Goal: Transaction & Acquisition: Subscribe to service/newsletter

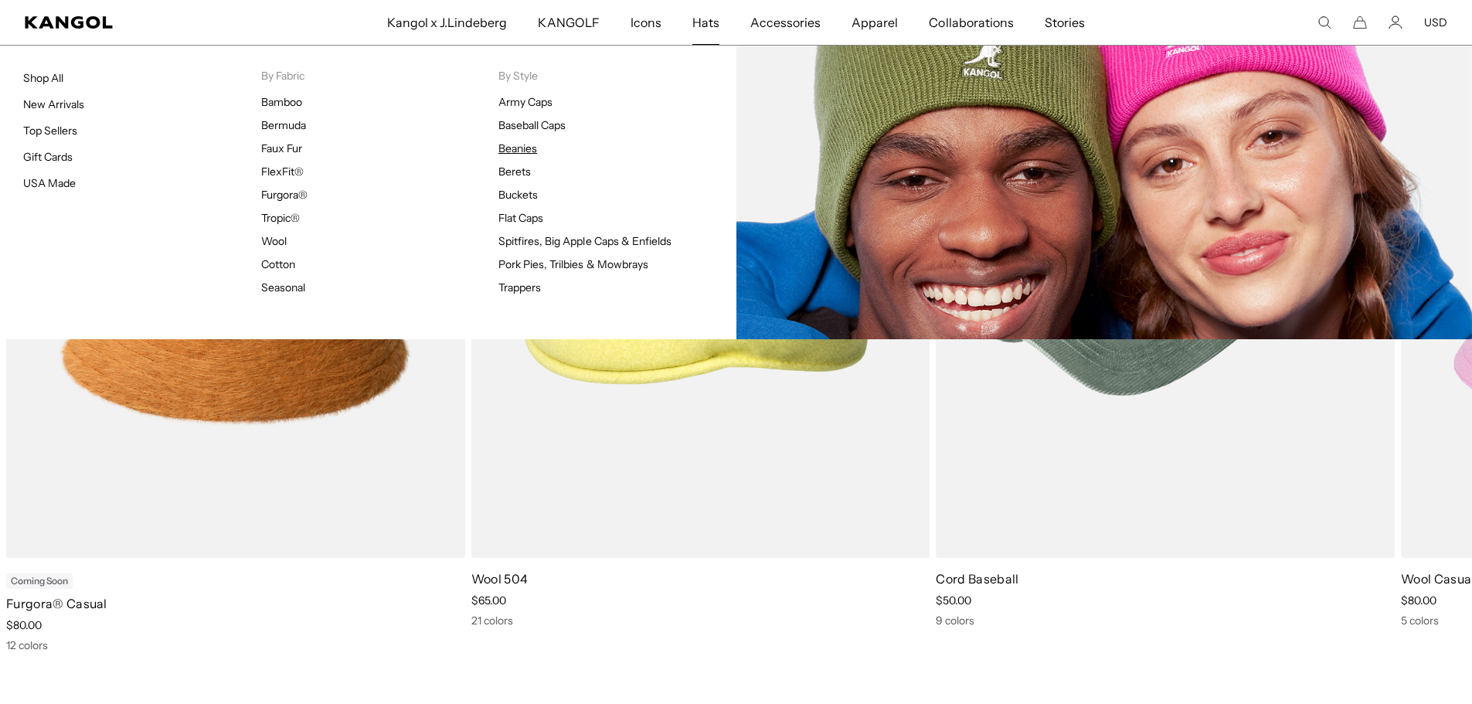
click at [517, 147] on link "Beanies" at bounding box center [517, 148] width 39 height 14
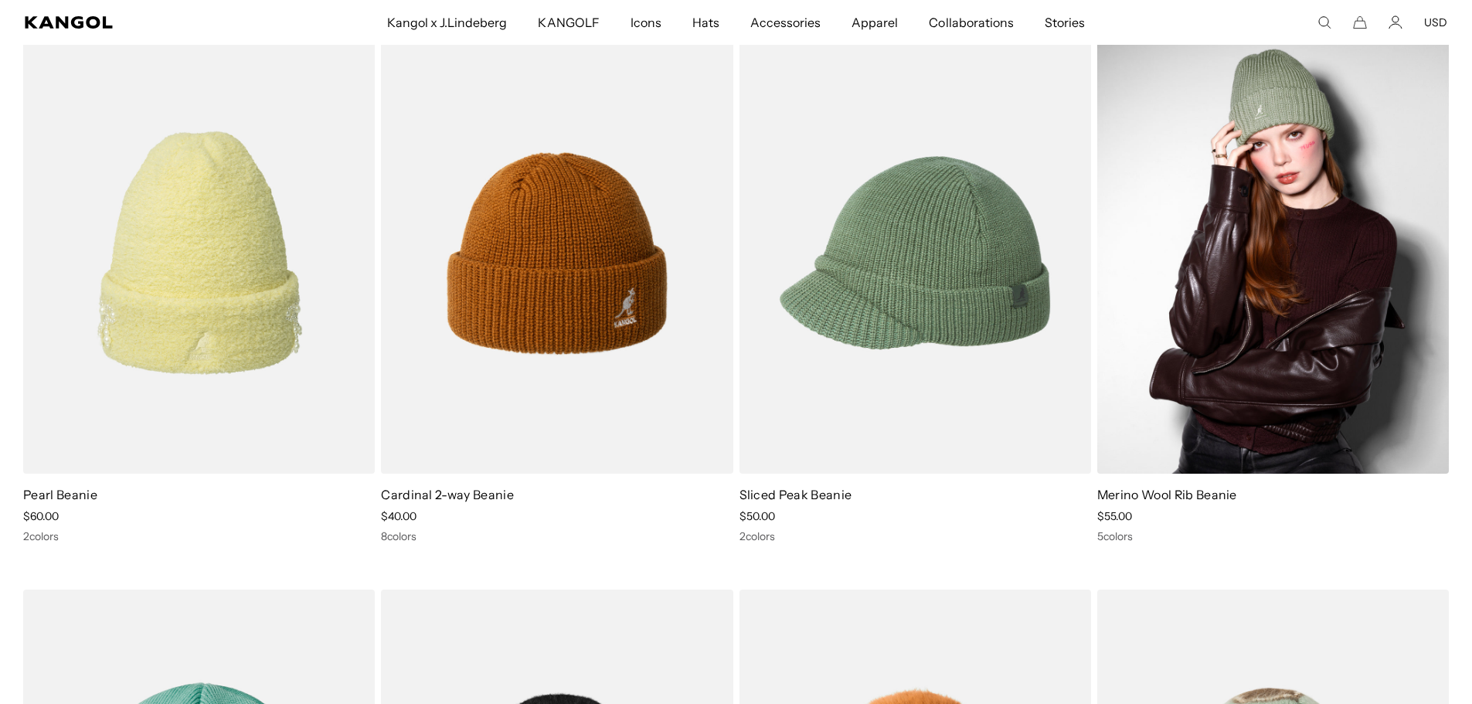
scroll to position [0, 318]
click at [1187, 419] on img at bounding box center [1272, 253] width 351 height 442
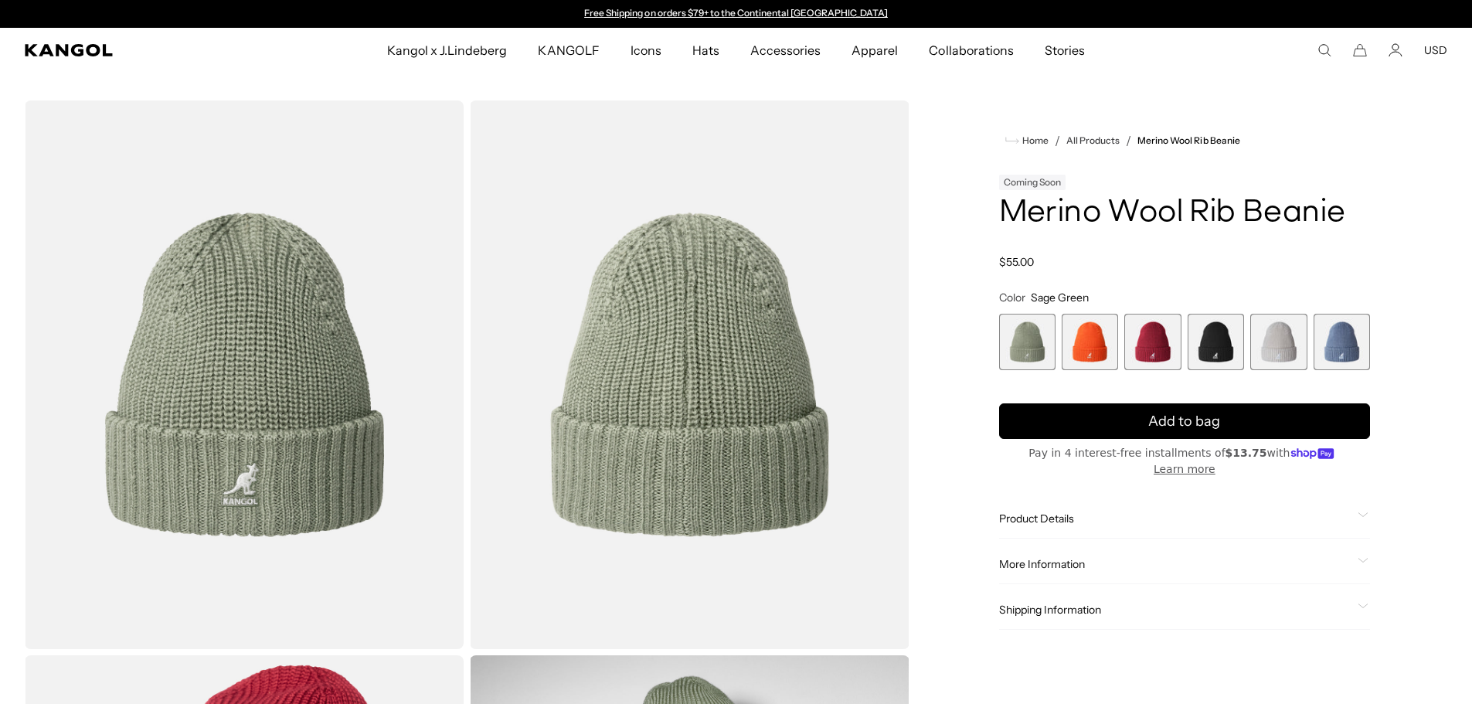
click at [1078, 350] on span "2 of 6" at bounding box center [1089, 342] width 56 height 56
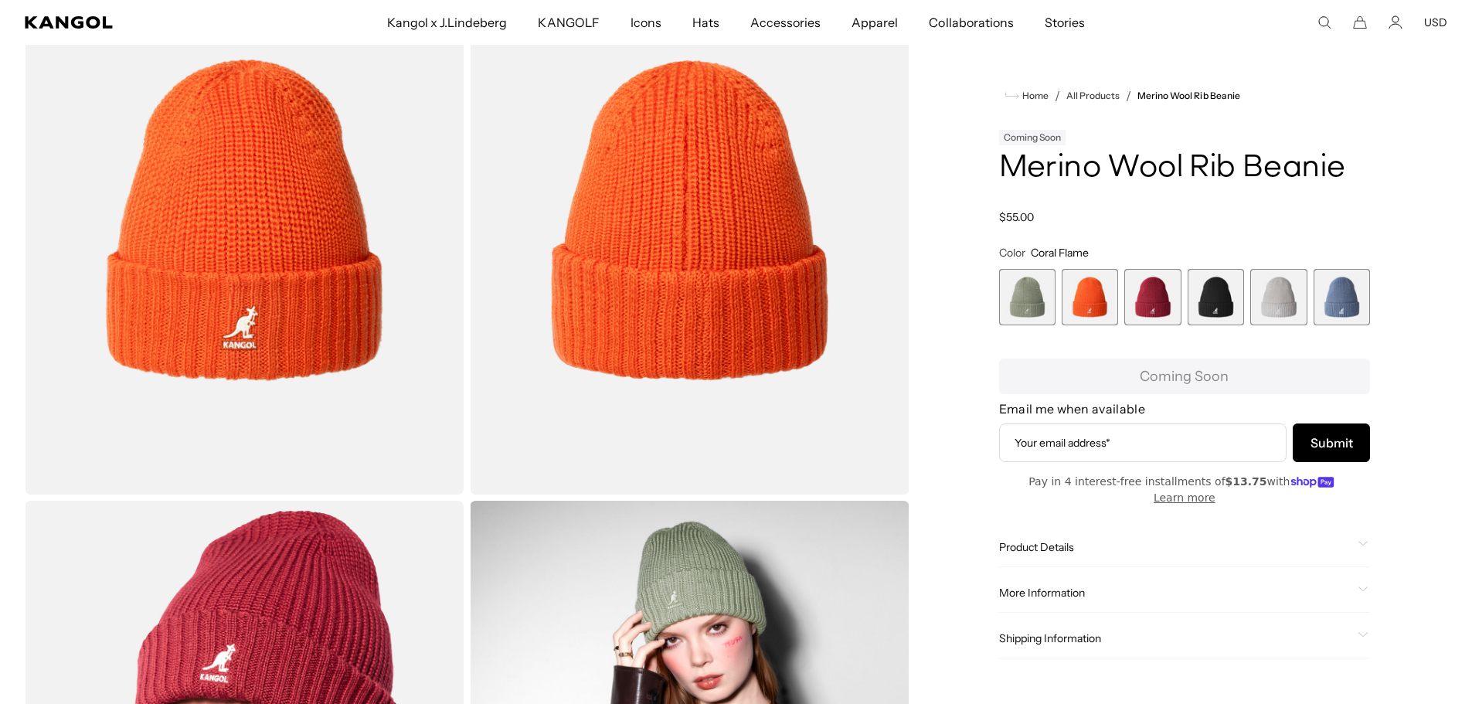
click at [1081, 305] on span "2 of 6" at bounding box center [1089, 297] width 56 height 56
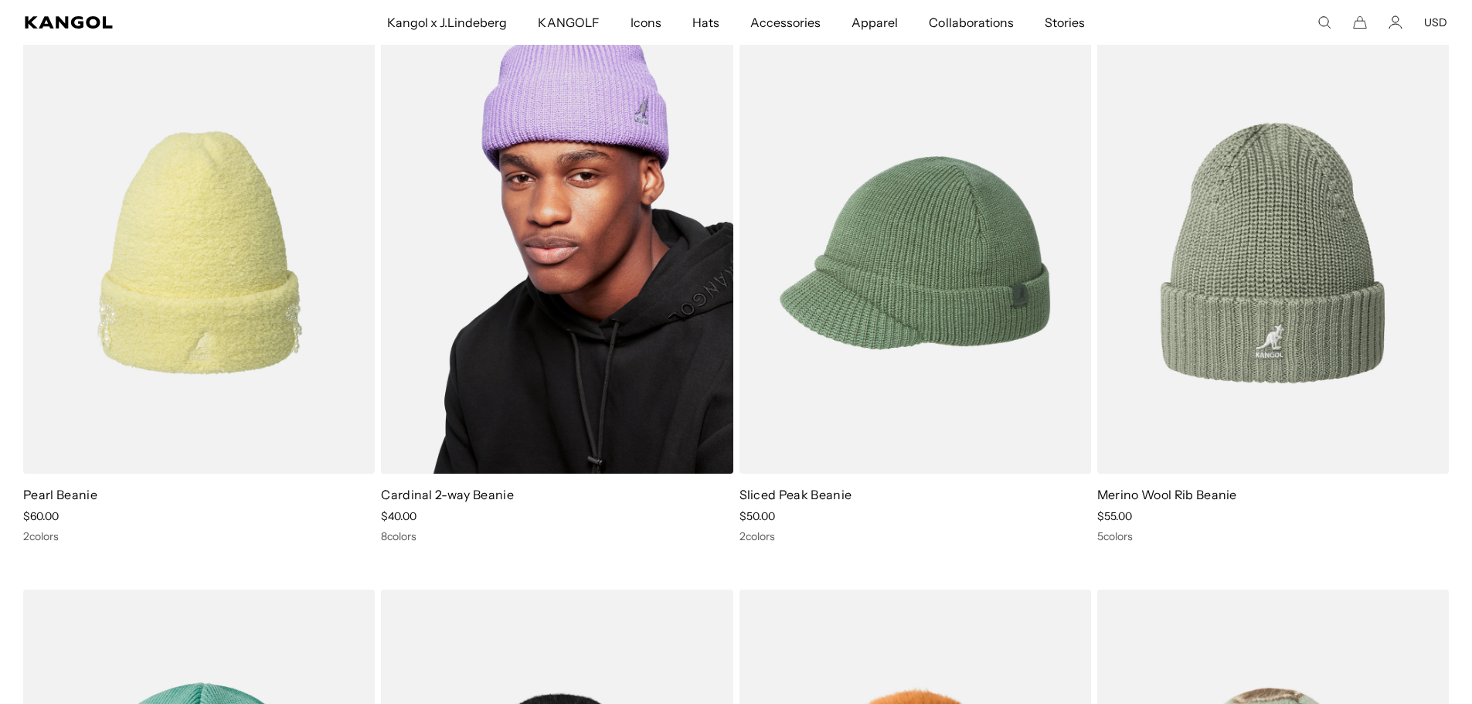
click at [518, 382] on img at bounding box center [556, 253] width 351 height 442
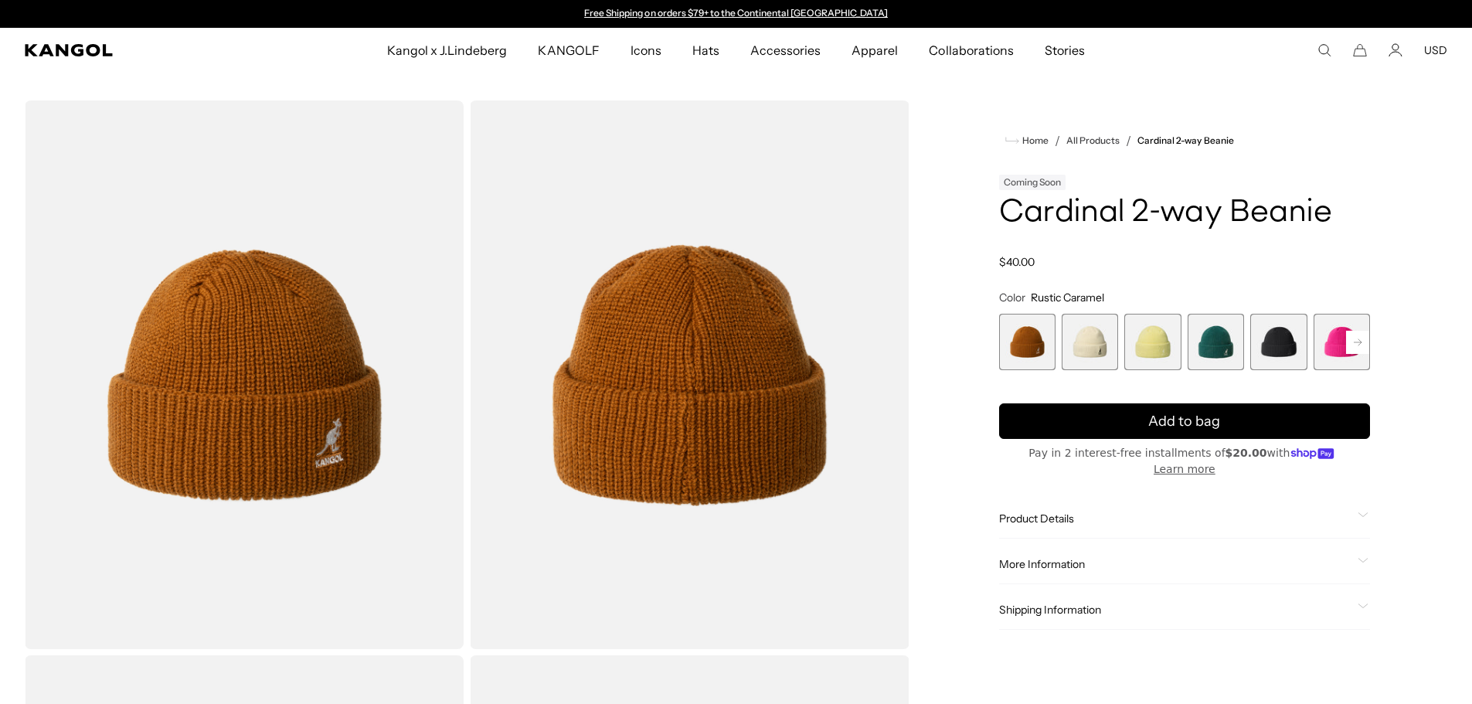
click at [1351, 348] on rect at bounding box center [1357, 342] width 23 height 23
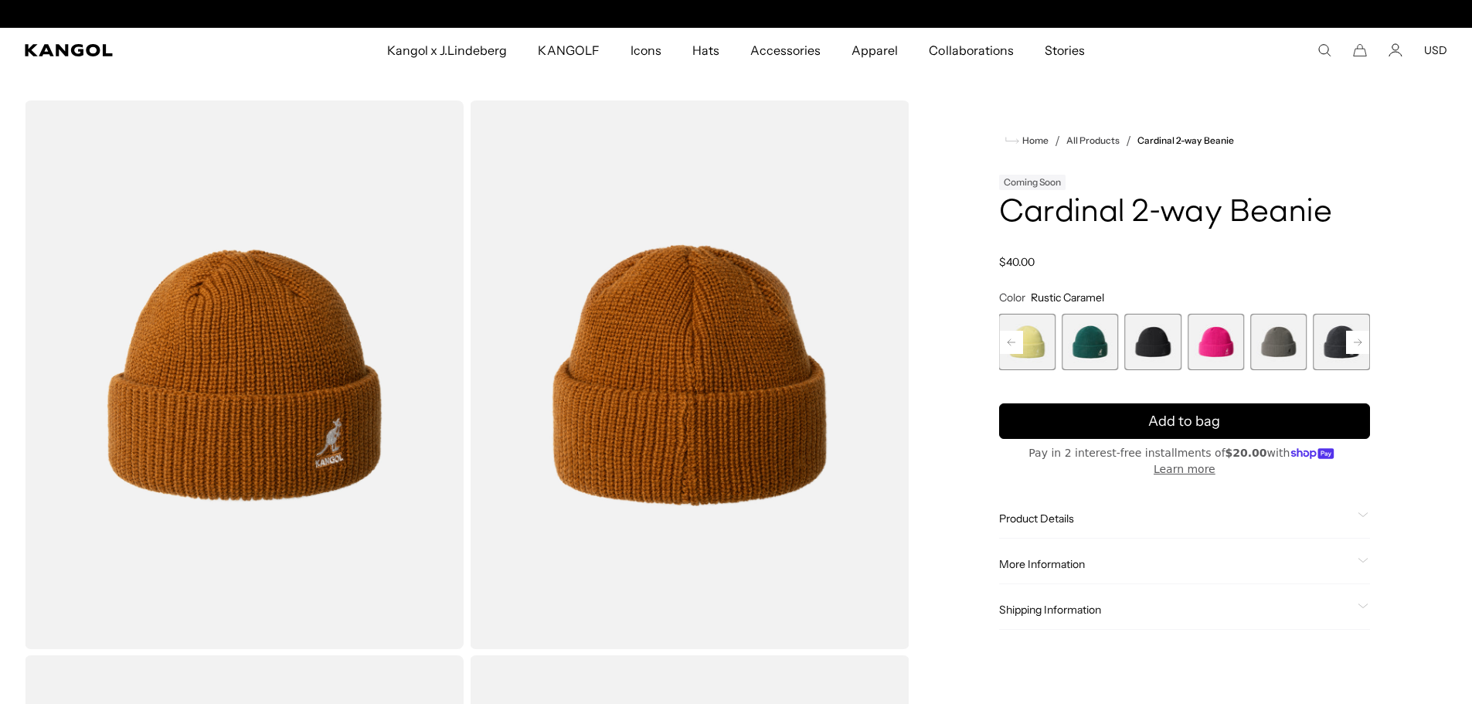
scroll to position [0, 318]
click at [1351, 348] on rect at bounding box center [1357, 342] width 23 height 23
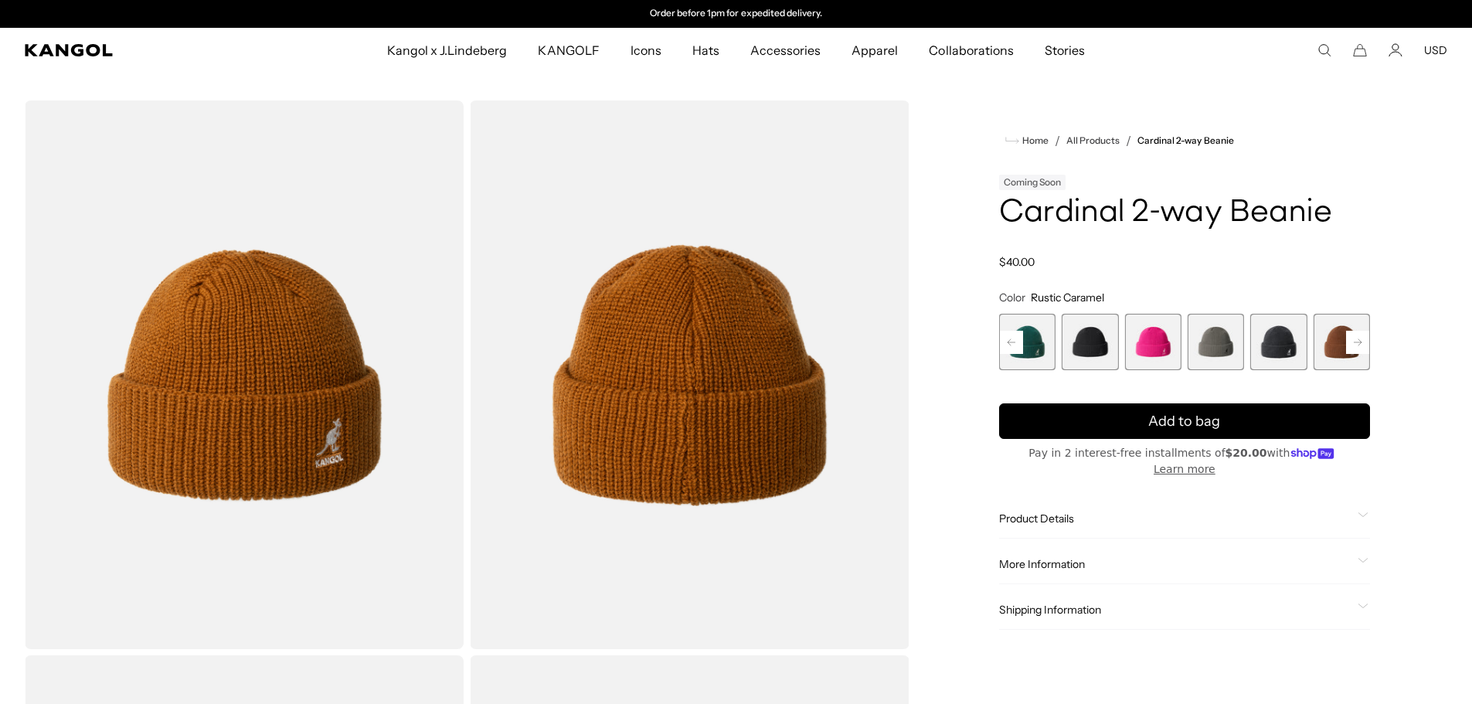
click at [1351, 348] on rect at bounding box center [1357, 342] width 23 height 23
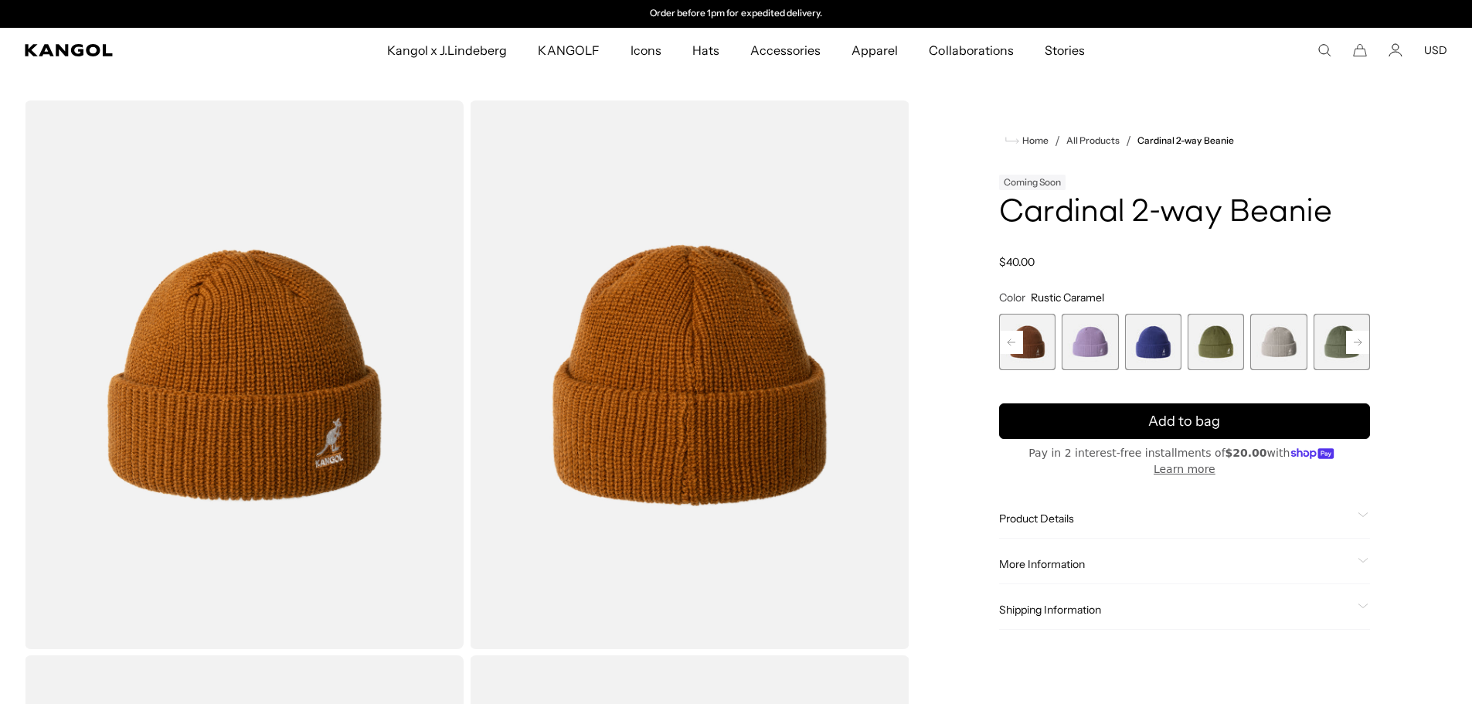
click at [1351, 348] on rect at bounding box center [1357, 342] width 23 height 23
click at [1351, 348] on span "14 of 14" at bounding box center [1341, 342] width 56 height 56
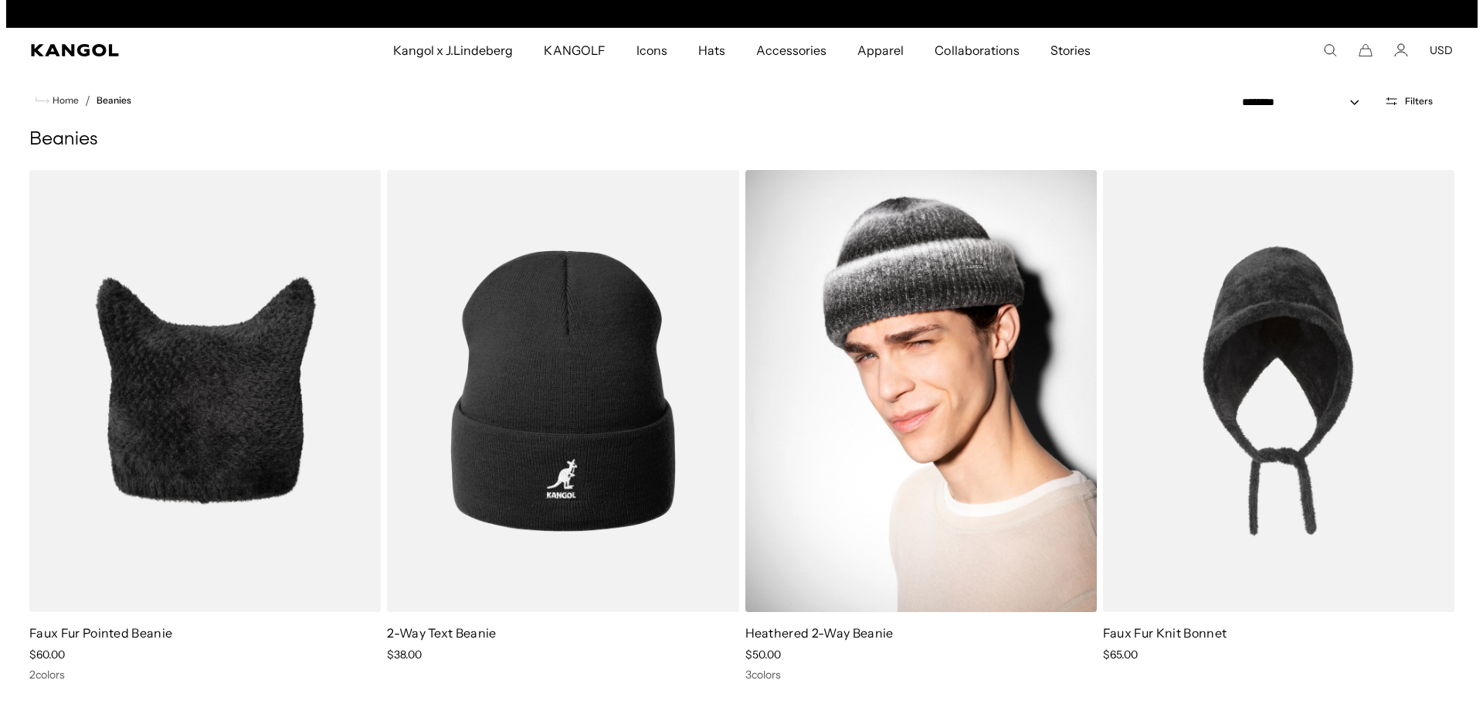
scroll to position [0, 318]
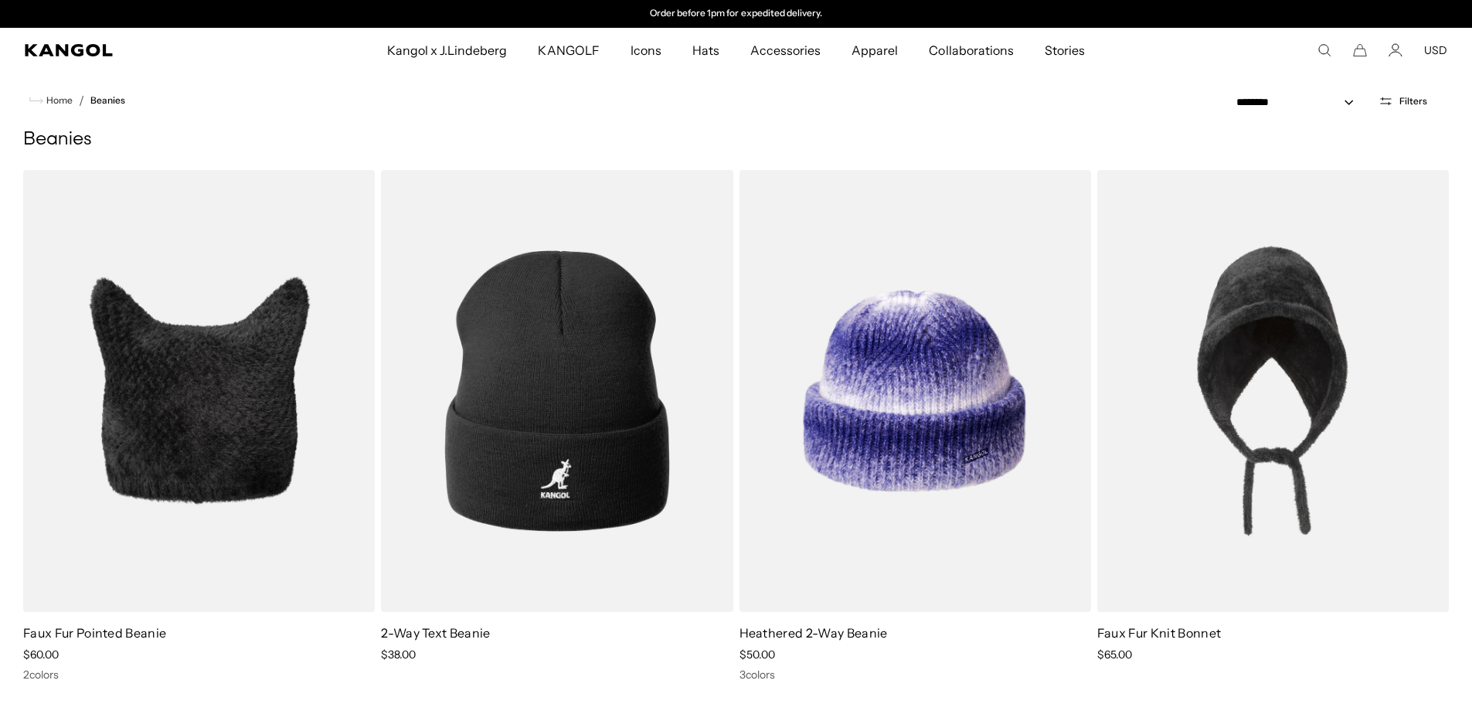
click at [1415, 104] on span "Filters" at bounding box center [1413, 101] width 28 height 11
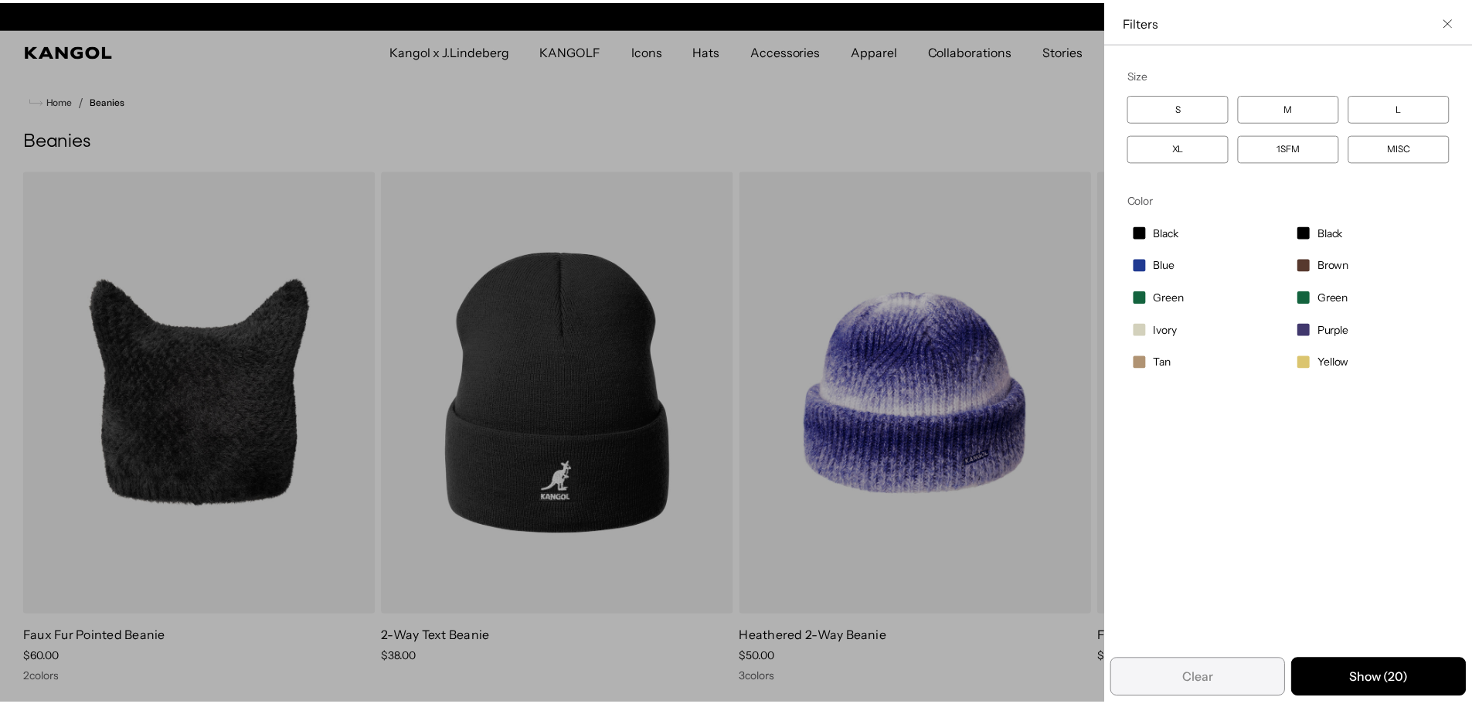
scroll to position [0, 0]
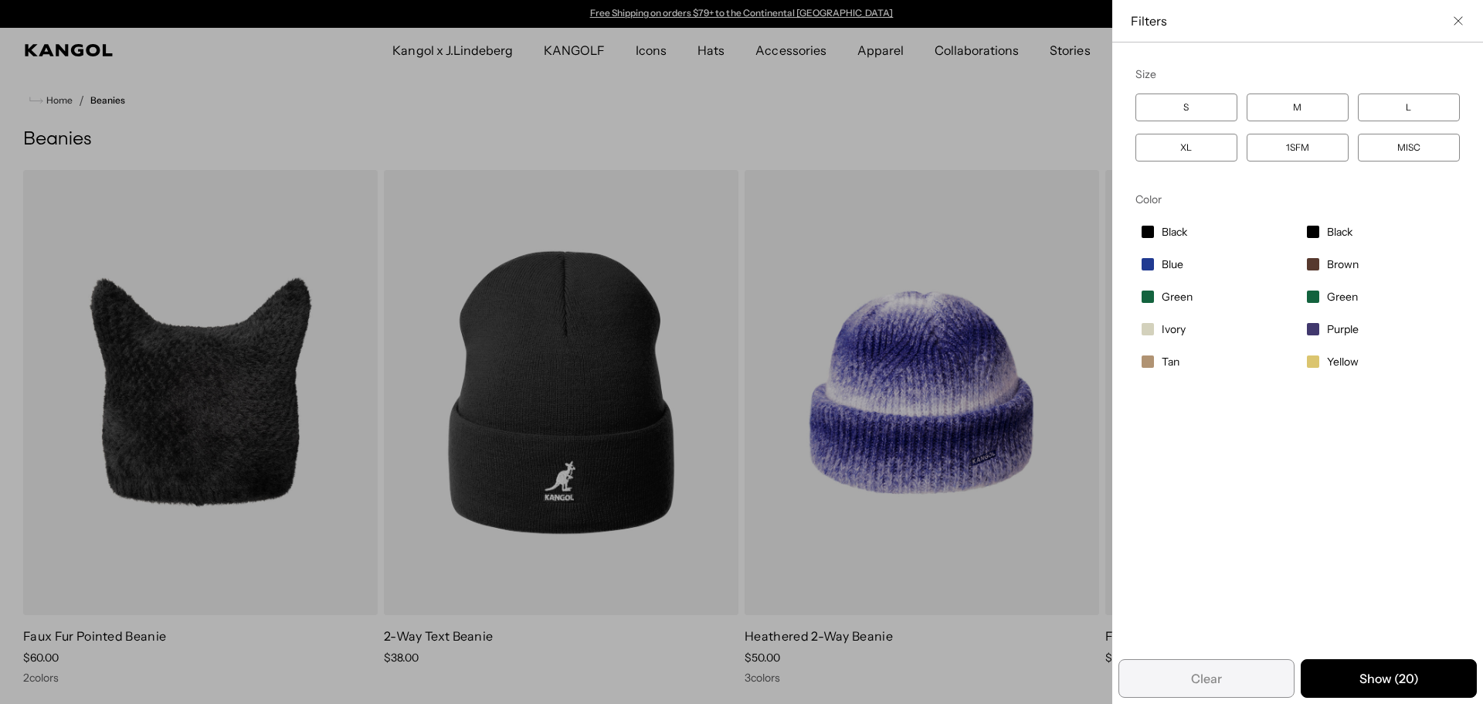
click at [962, 224] on div "Close filters list" at bounding box center [741, 352] width 1483 height 704
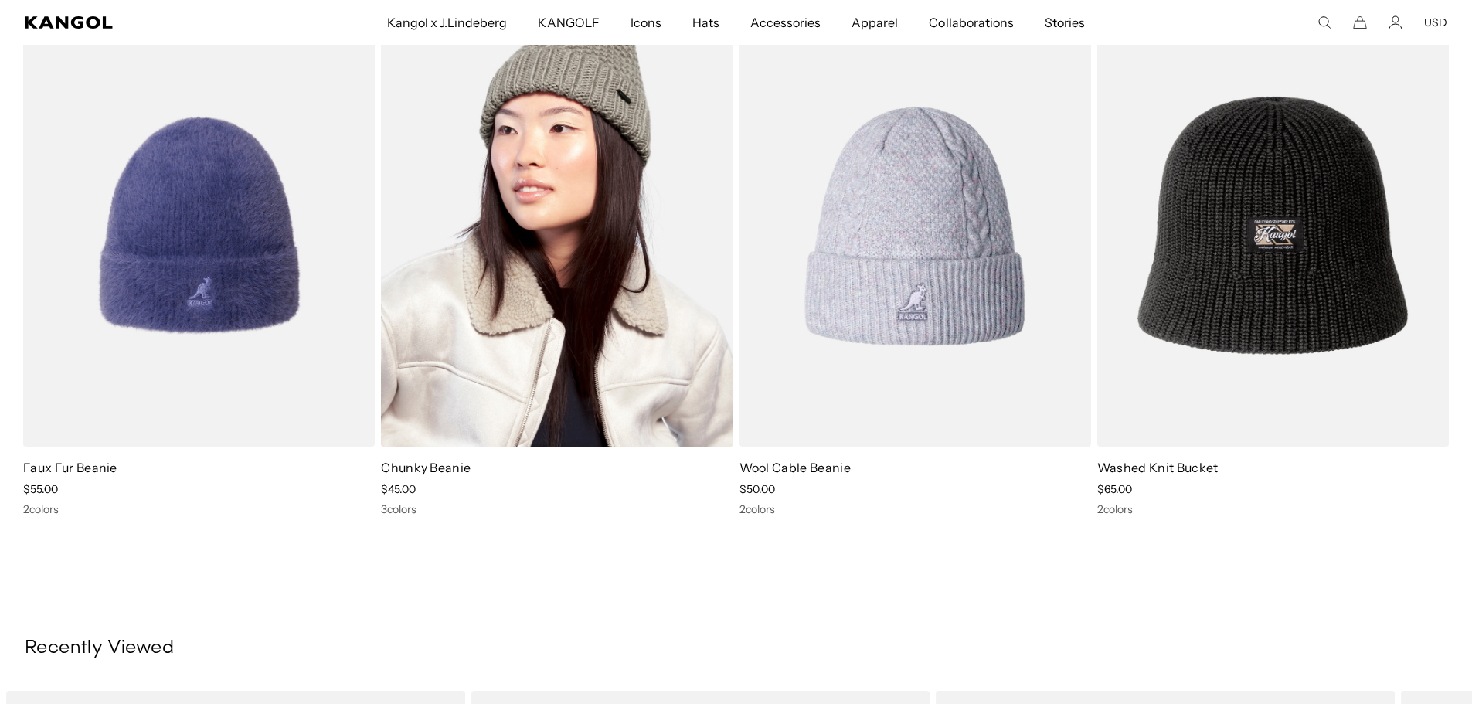
scroll to position [0, 318]
click at [598, 302] on img at bounding box center [556, 226] width 351 height 442
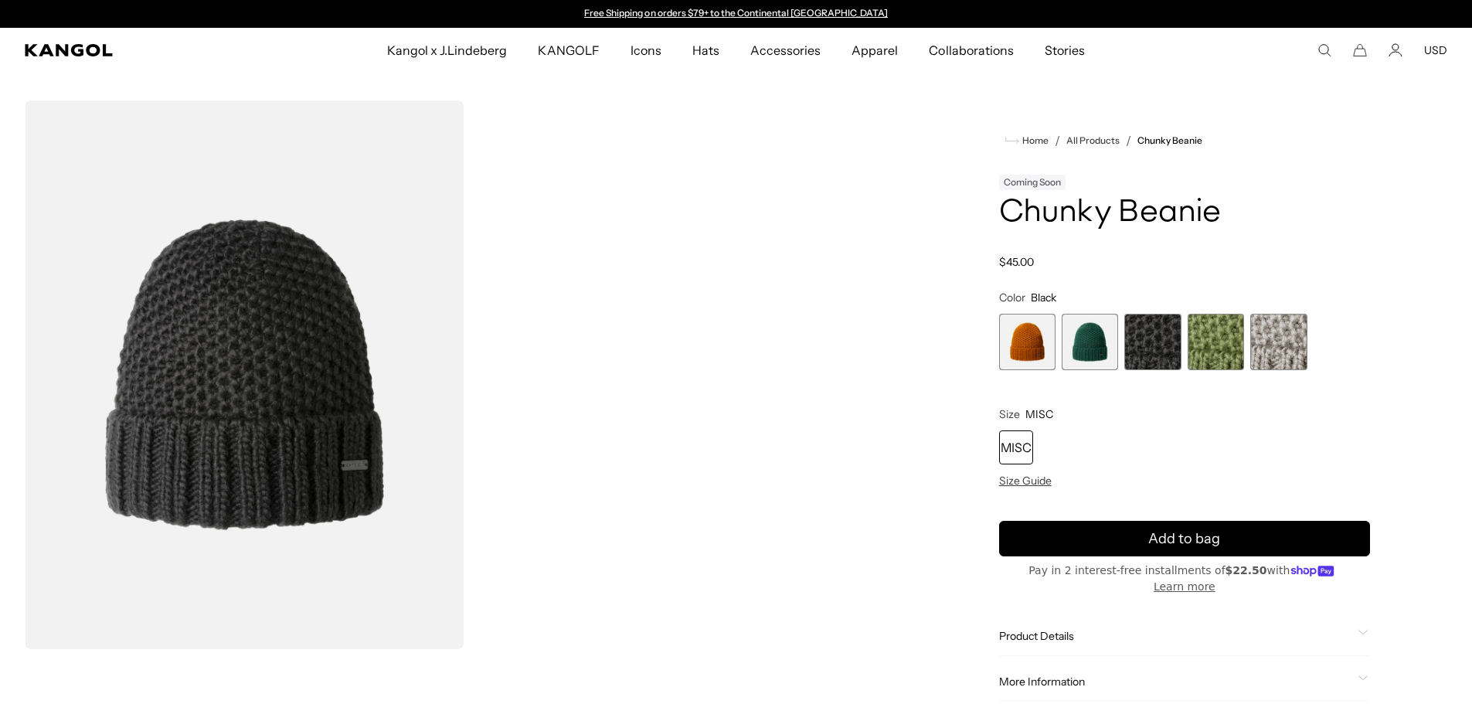
click at [1030, 354] on span "1 of 5" at bounding box center [1027, 342] width 56 height 56
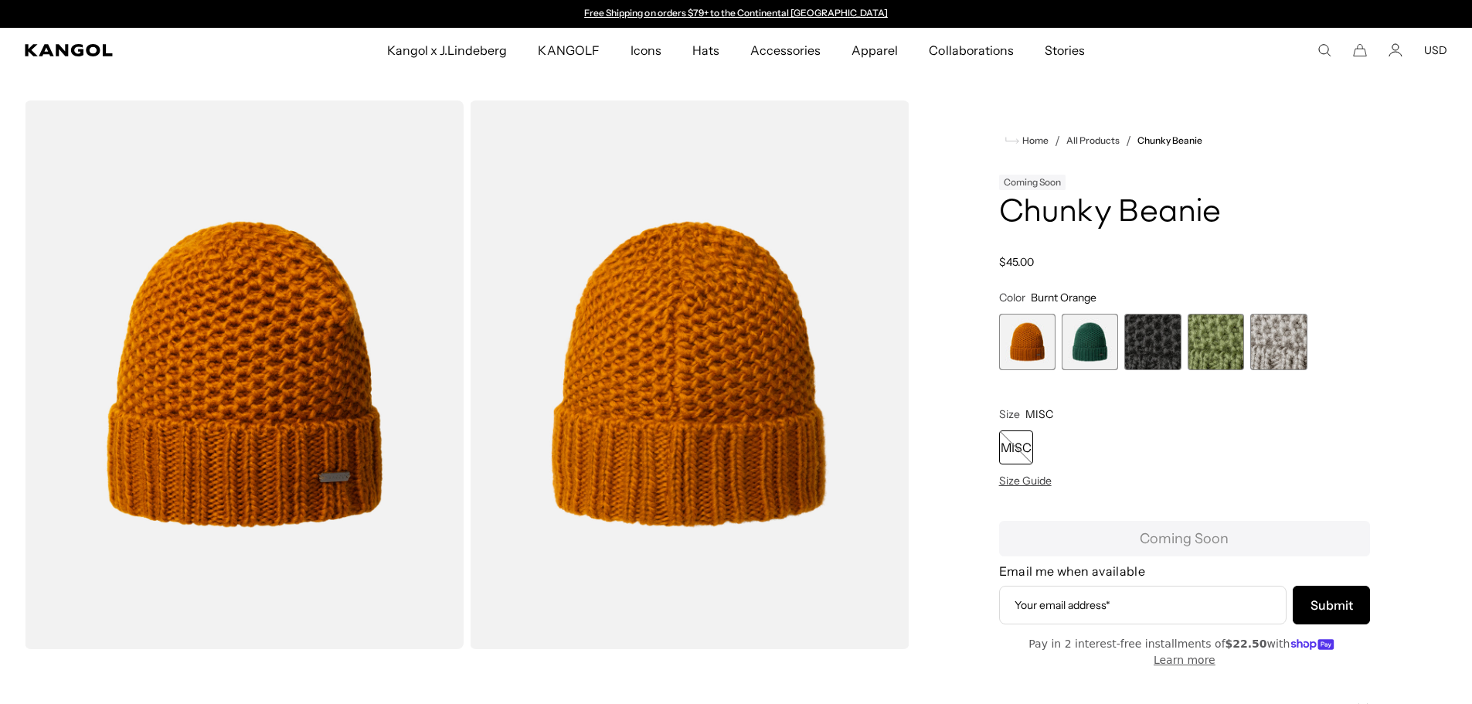
click at [1096, 341] on span "2 of 5" at bounding box center [1089, 342] width 56 height 56
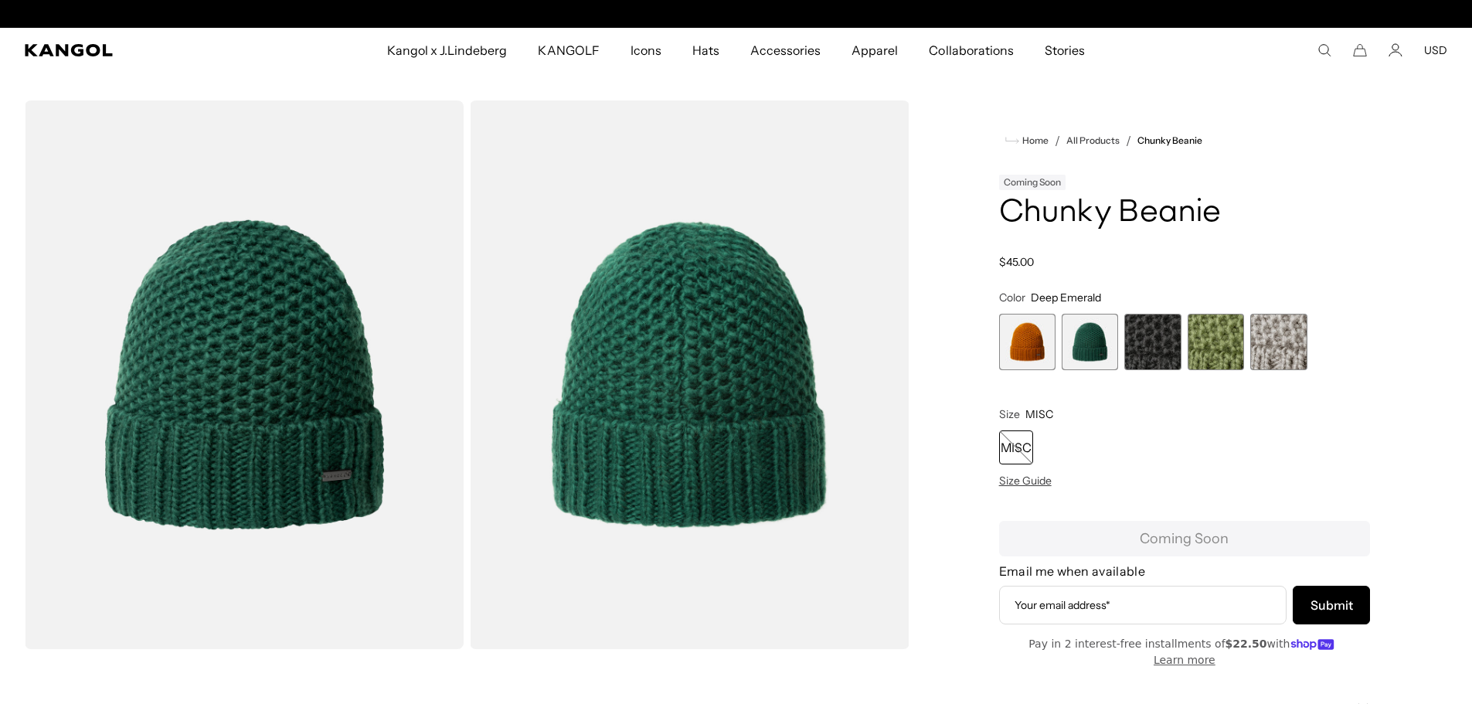
scroll to position [0, 318]
click at [1014, 339] on span "1 of 5" at bounding box center [1027, 342] width 56 height 56
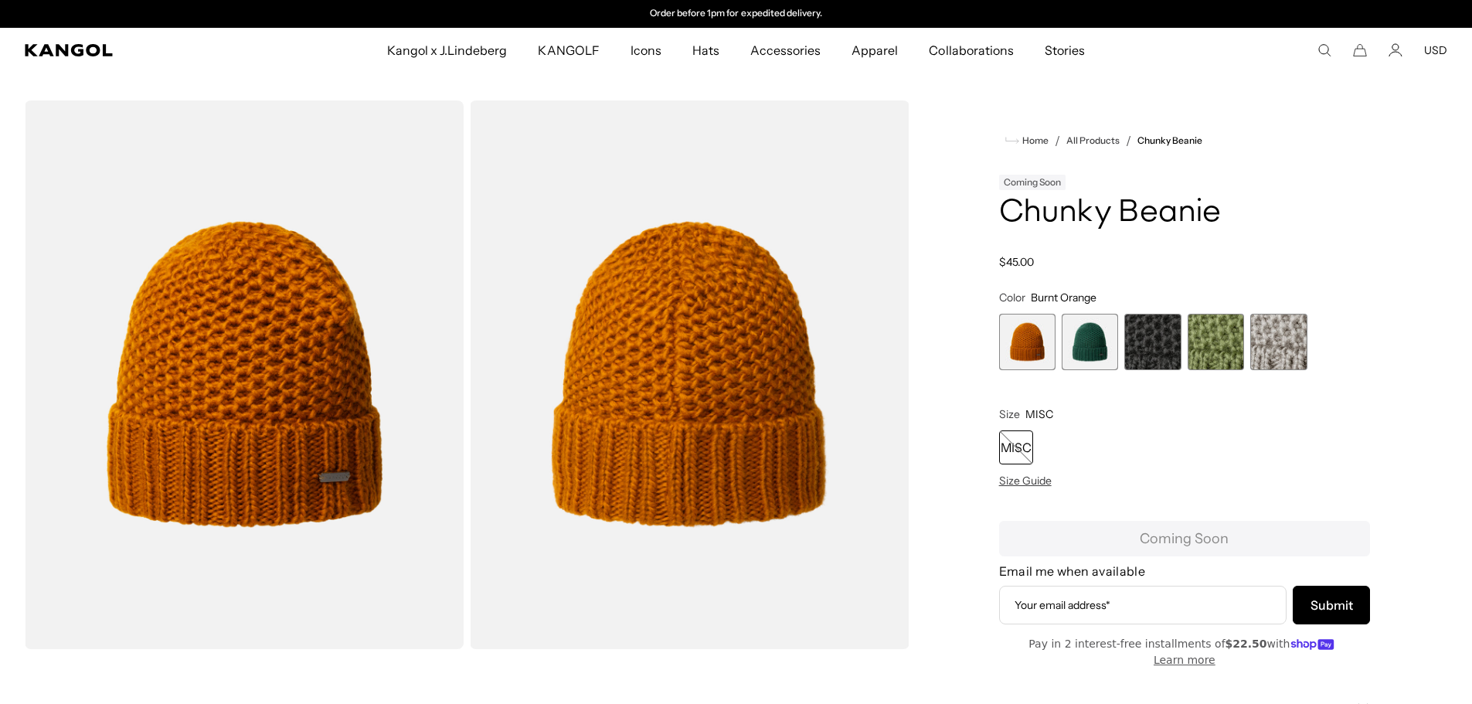
click at [1006, 450] on div "MISC" at bounding box center [1016, 447] width 34 height 34
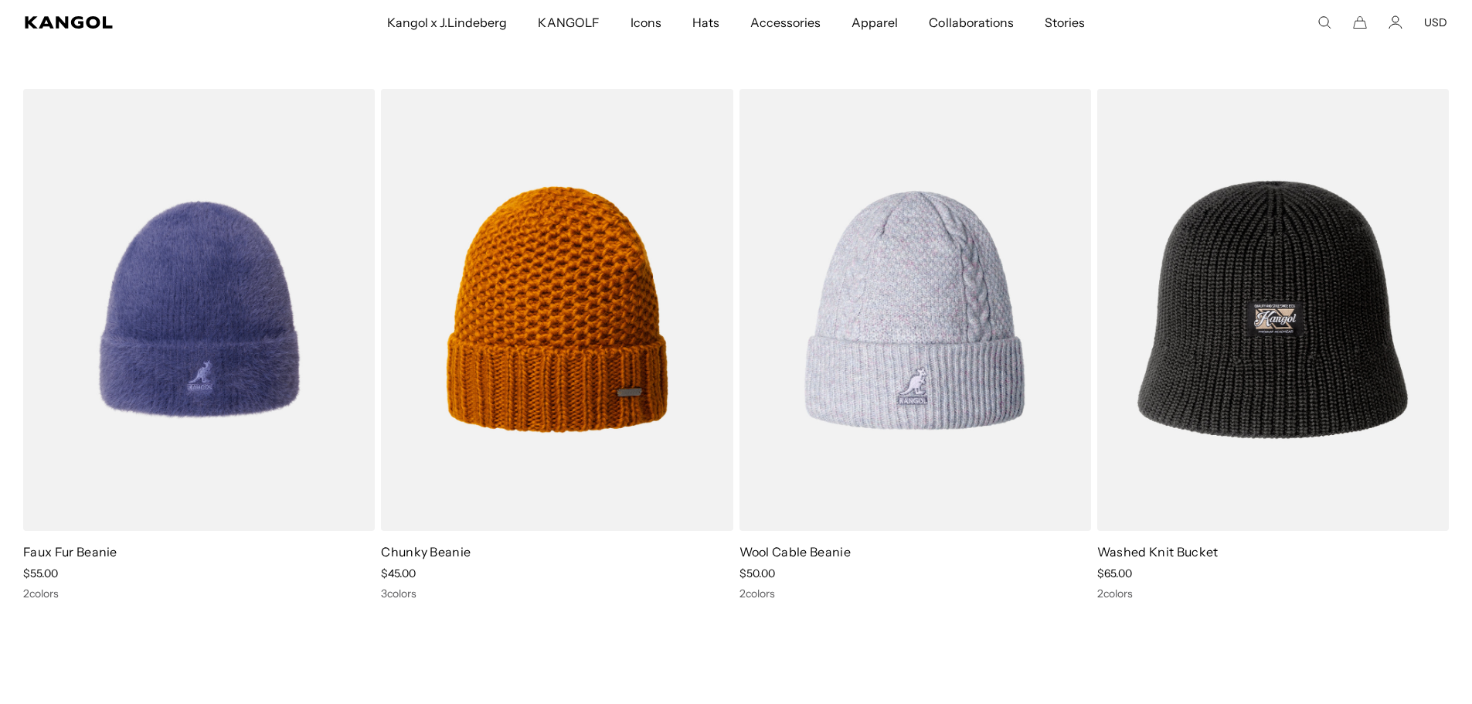
scroll to position [2163, 0]
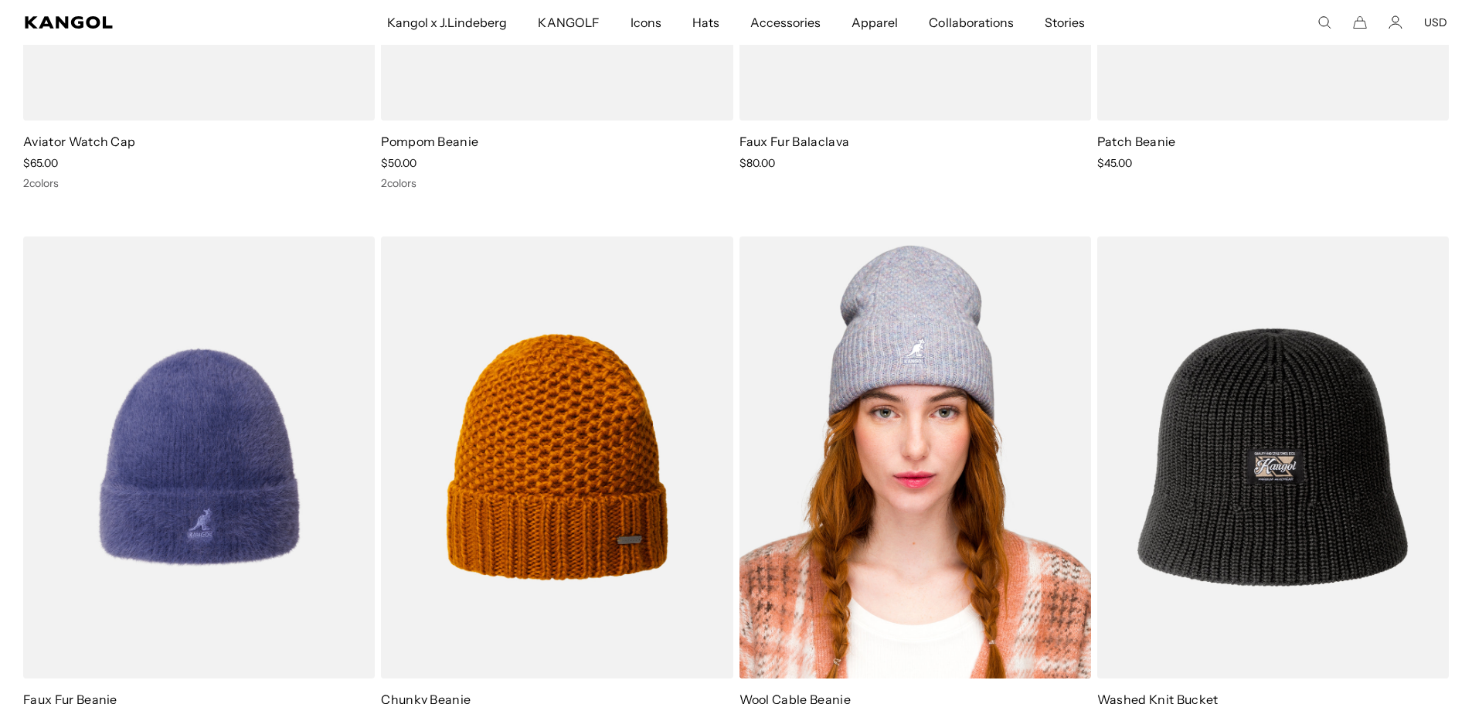
click at [950, 321] on img at bounding box center [914, 457] width 351 height 442
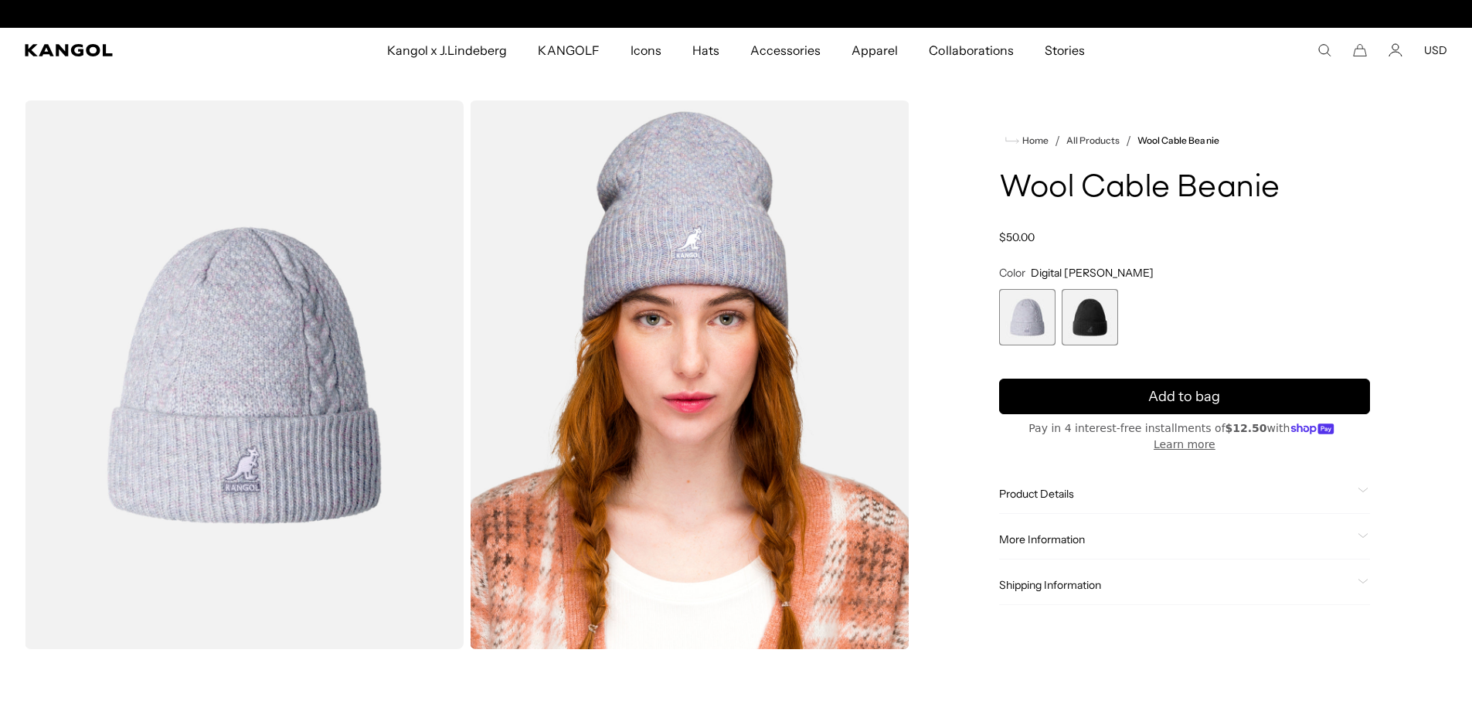
scroll to position [0, 318]
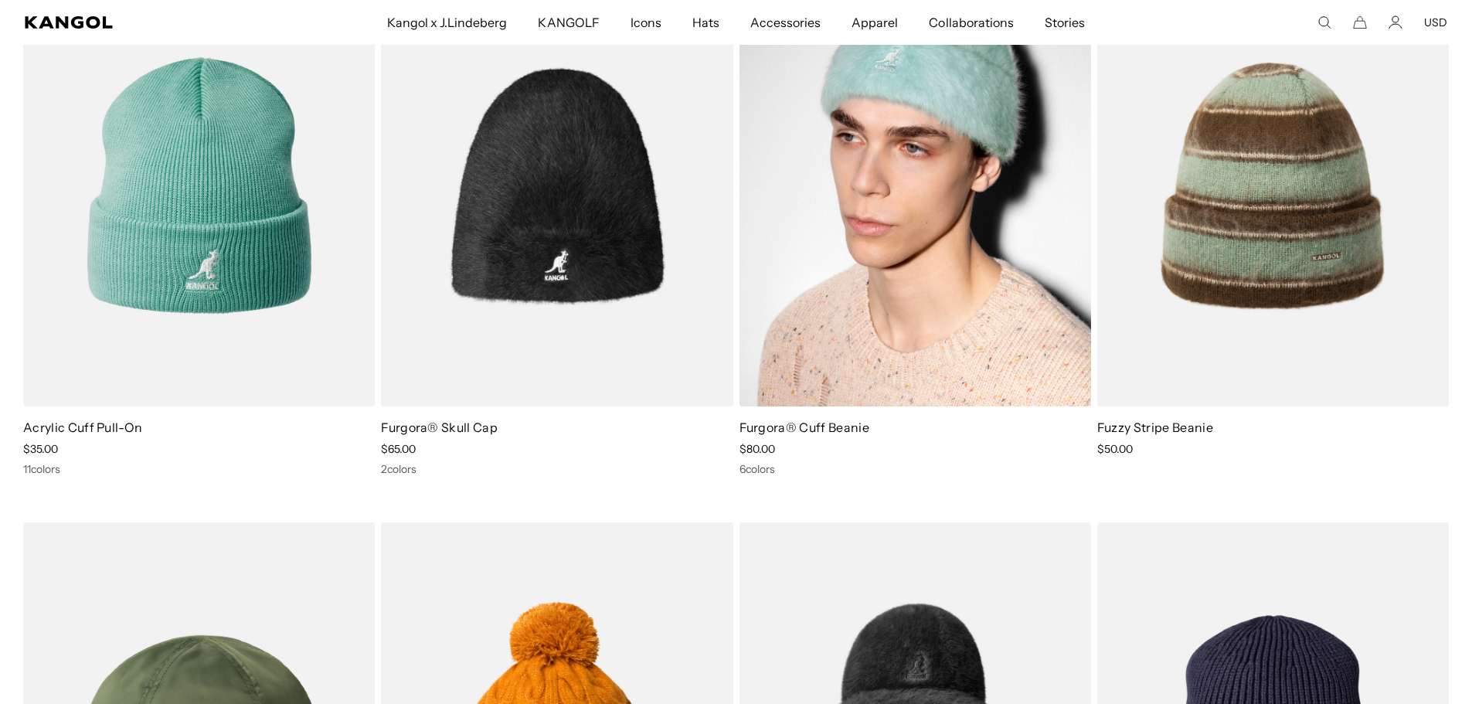
click at [983, 356] on img at bounding box center [914, 185] width 351 height 442
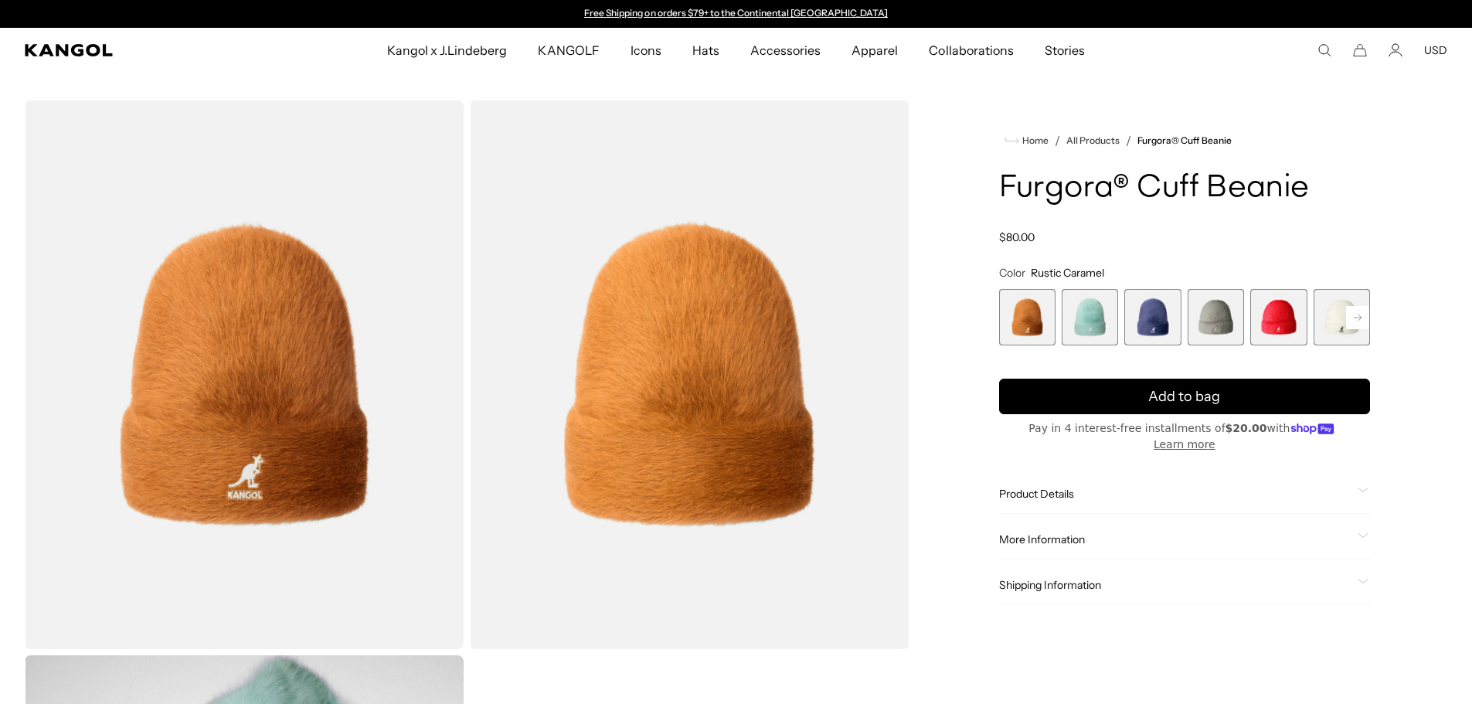
click at [1015, 326] on span "1 of 7" at bounding box center [1027, 317] width 56 height 56
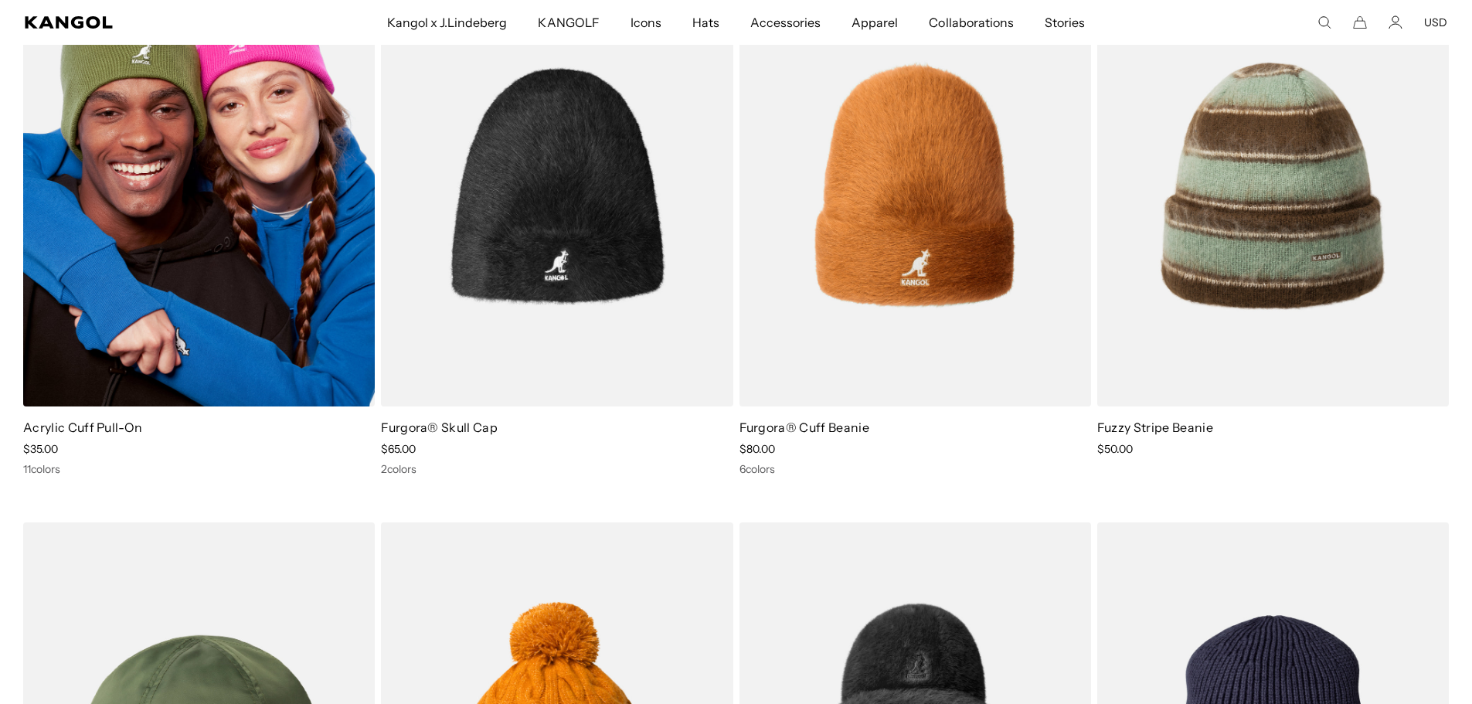
click at [260, 283] on img at bounding box center [198, 185] width 351 height 442
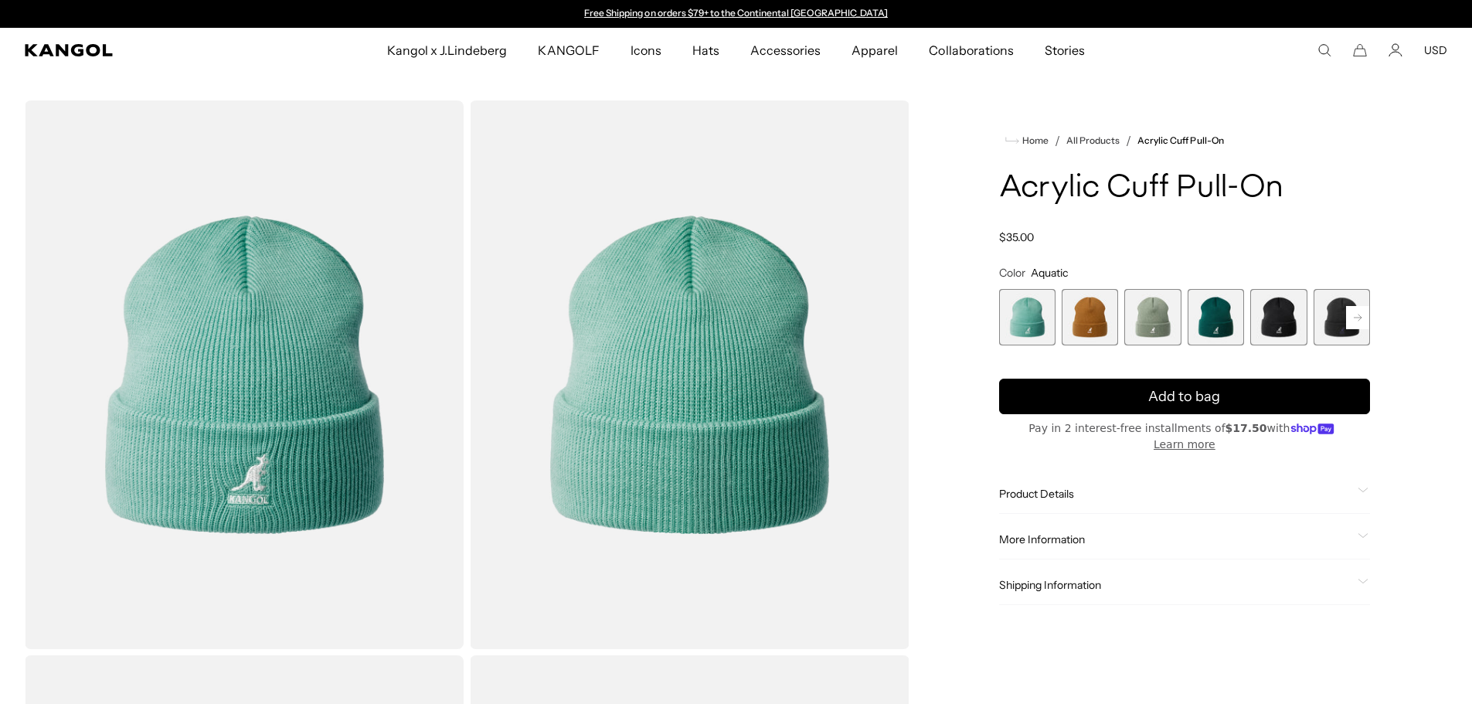
click at [1355, 324] on rect at bounding box center [1357, 317] width 23 height 23
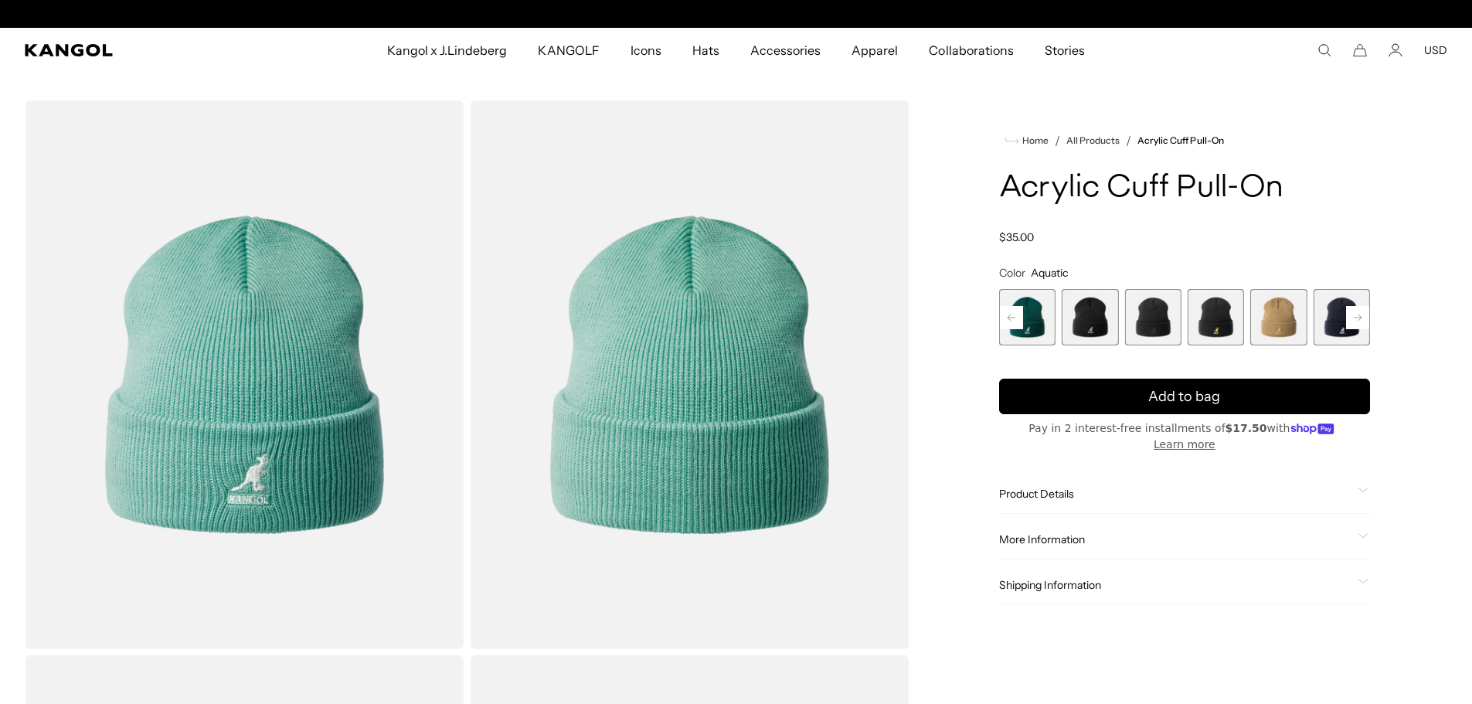
click at [1355, 324] on rect at bounding box center [1357, 317] width 23 height 23
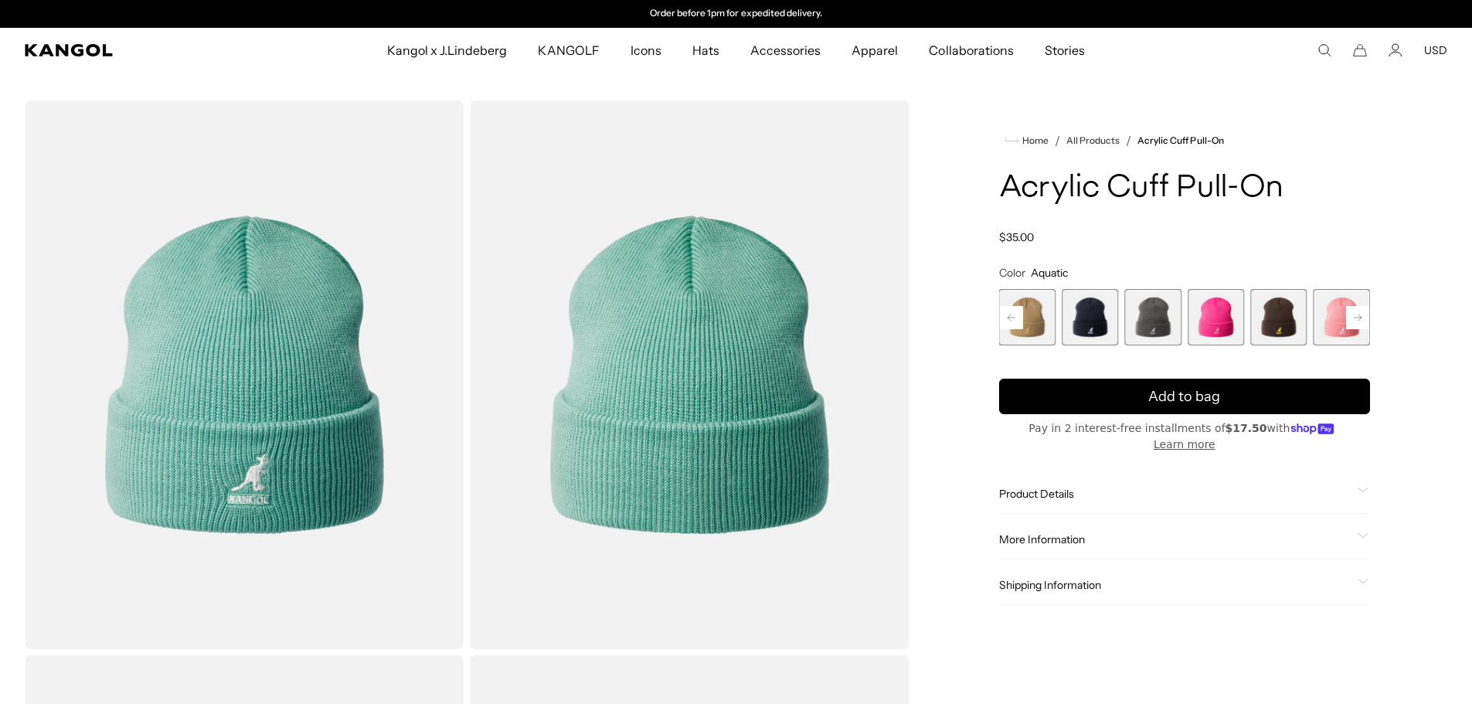
click at [1355, 324] on div "Previous Next Aquatic Variant sold out or unavailable Rustic Caramel Variant so…" at bounding box center [1184, 317] width 371 height 56
click at [1355, 324] on span "13 of 13" at bounding box center [1341, 317] width 56 height 56
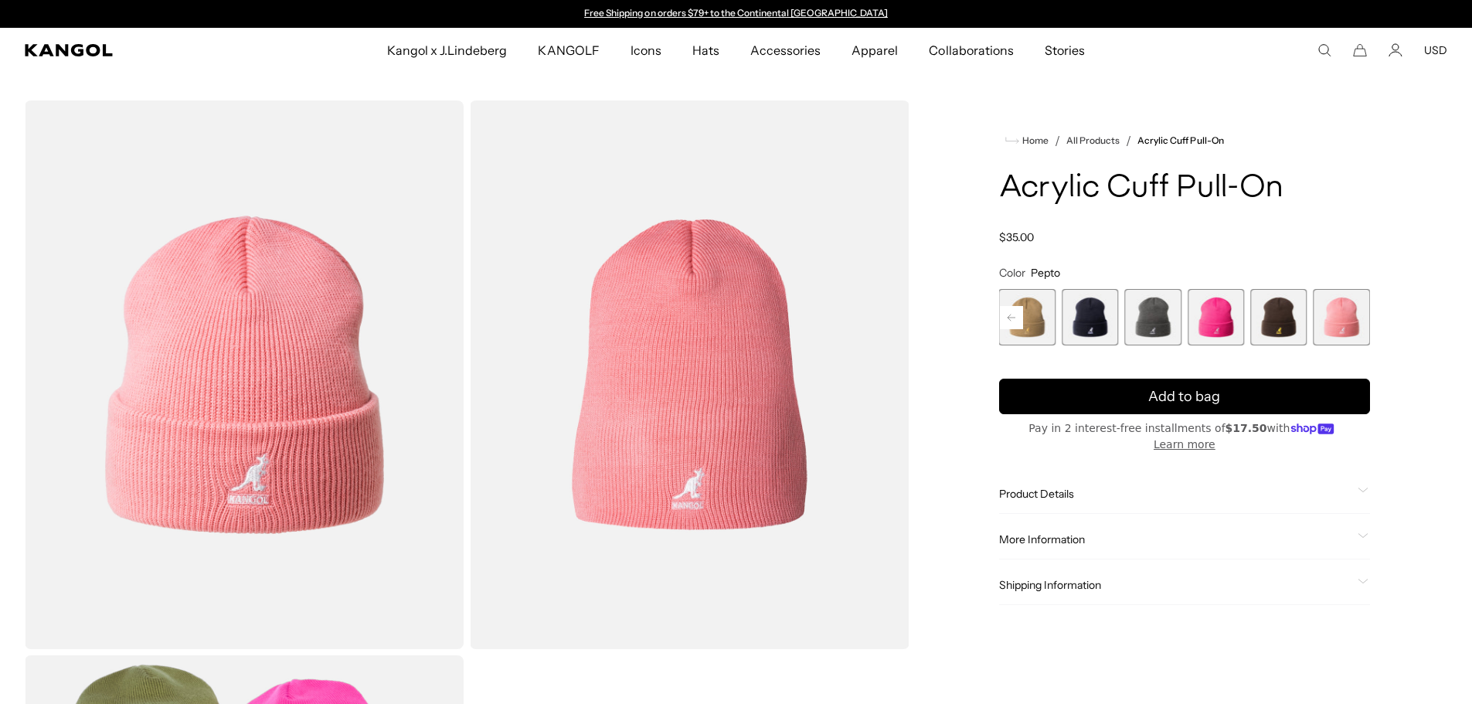
click at [1006, 317] on rect at bounding box center [1011, 317] width 23 height 23
click at [1011, 315] on rect at bounding box center [1011, 317] width 23 height 23
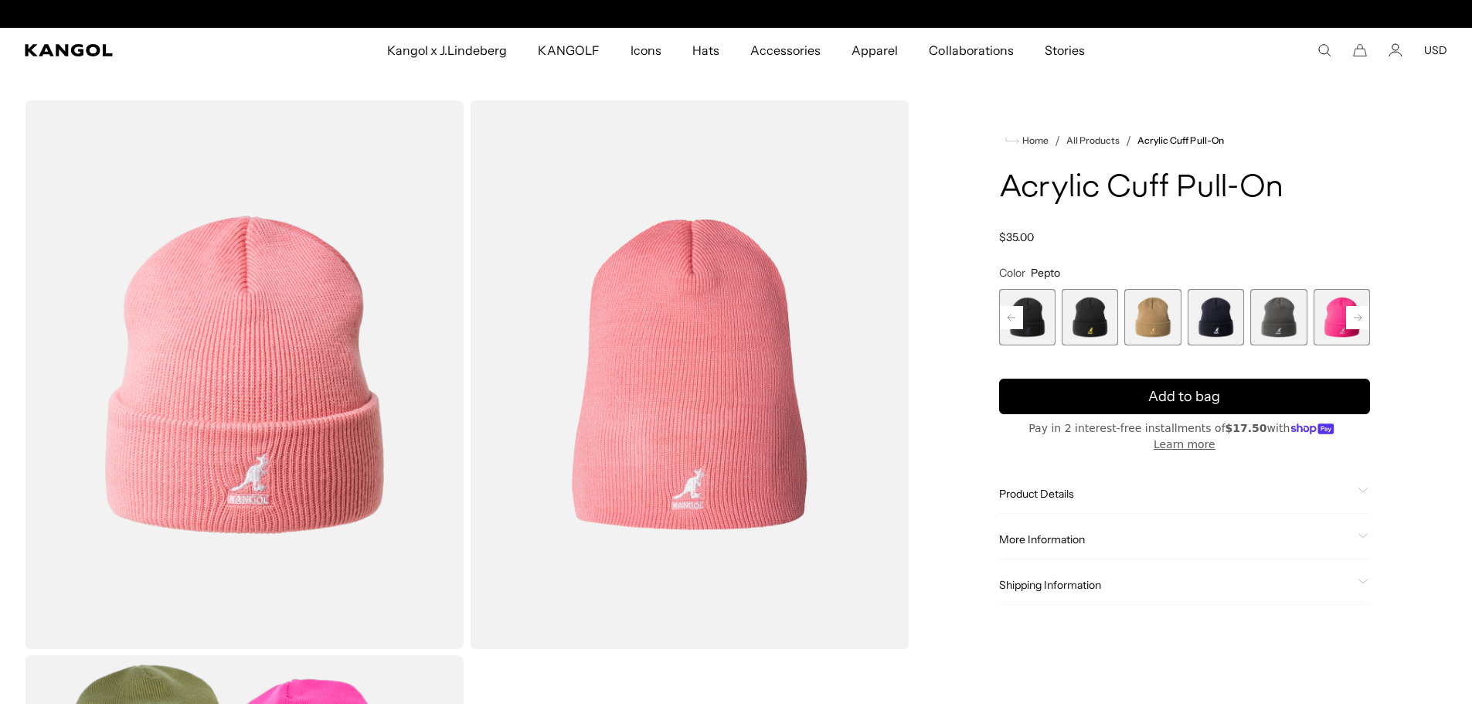
click at [1011, 315] on rect at bounding box center [1011, 317] width 23 height 23
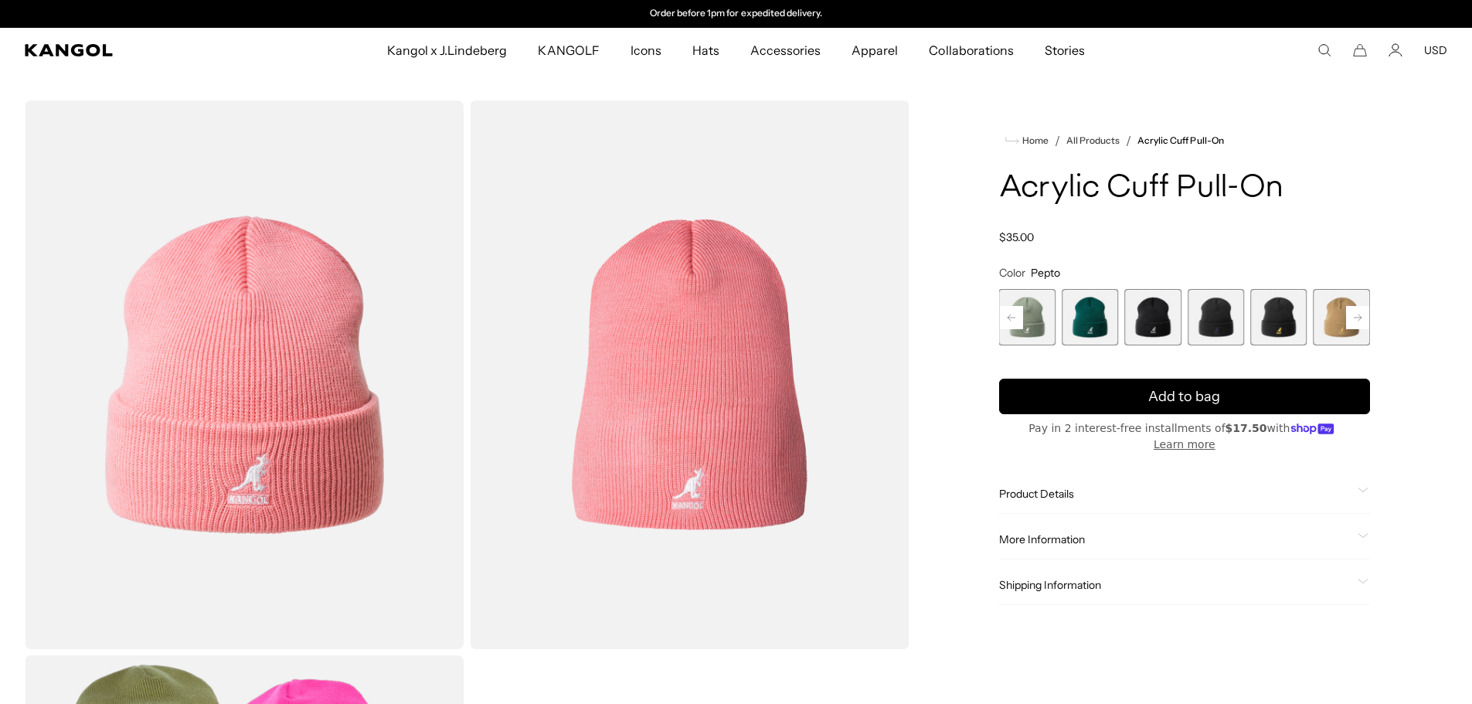
click at [1011, 315] on rect at bounding box center [1011, 317] width 23 height 23
click at [1085, 324] on span "2 of 13" at bounding box center [1089, 317] width 56 height 56
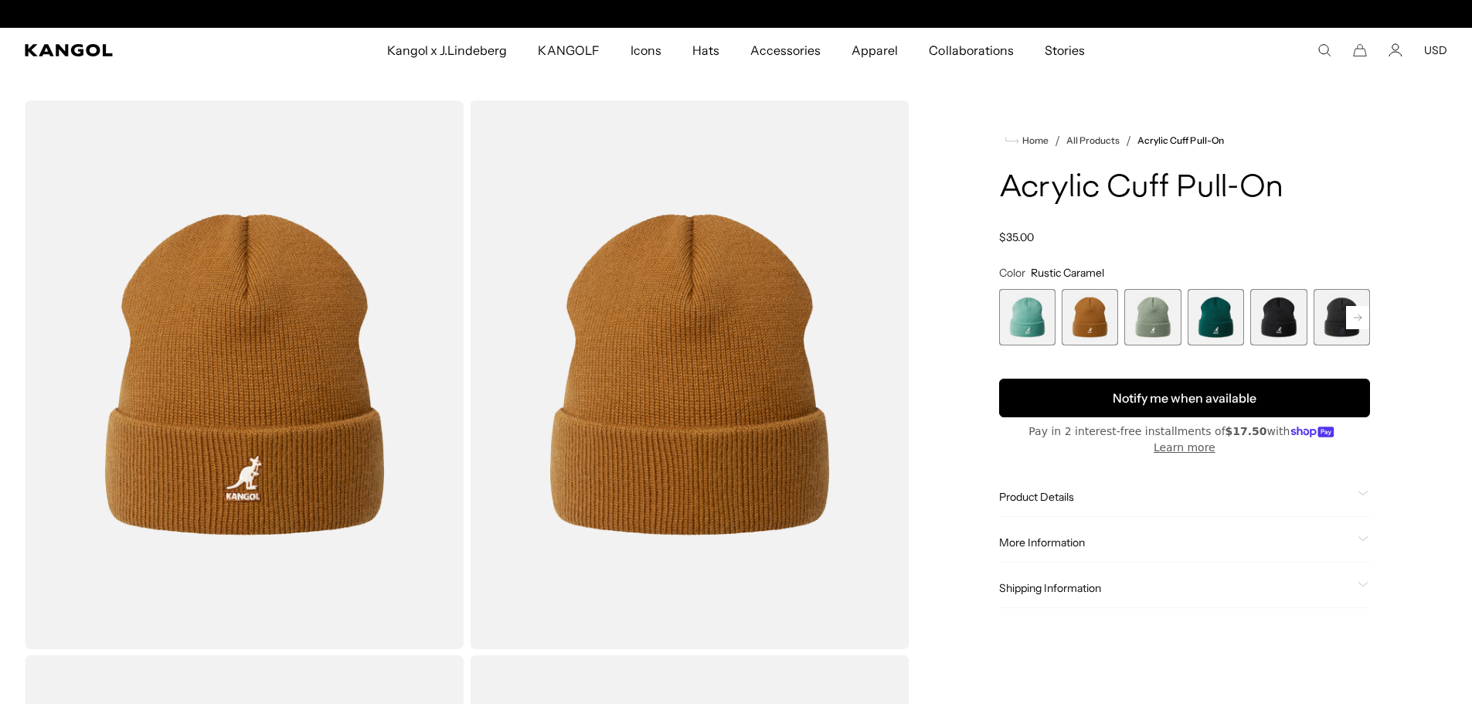
scroll to position [0, 318]
click at [1136, 401] on button "Notify me when available" at bounding box center [1184, 398] width 371 height 39
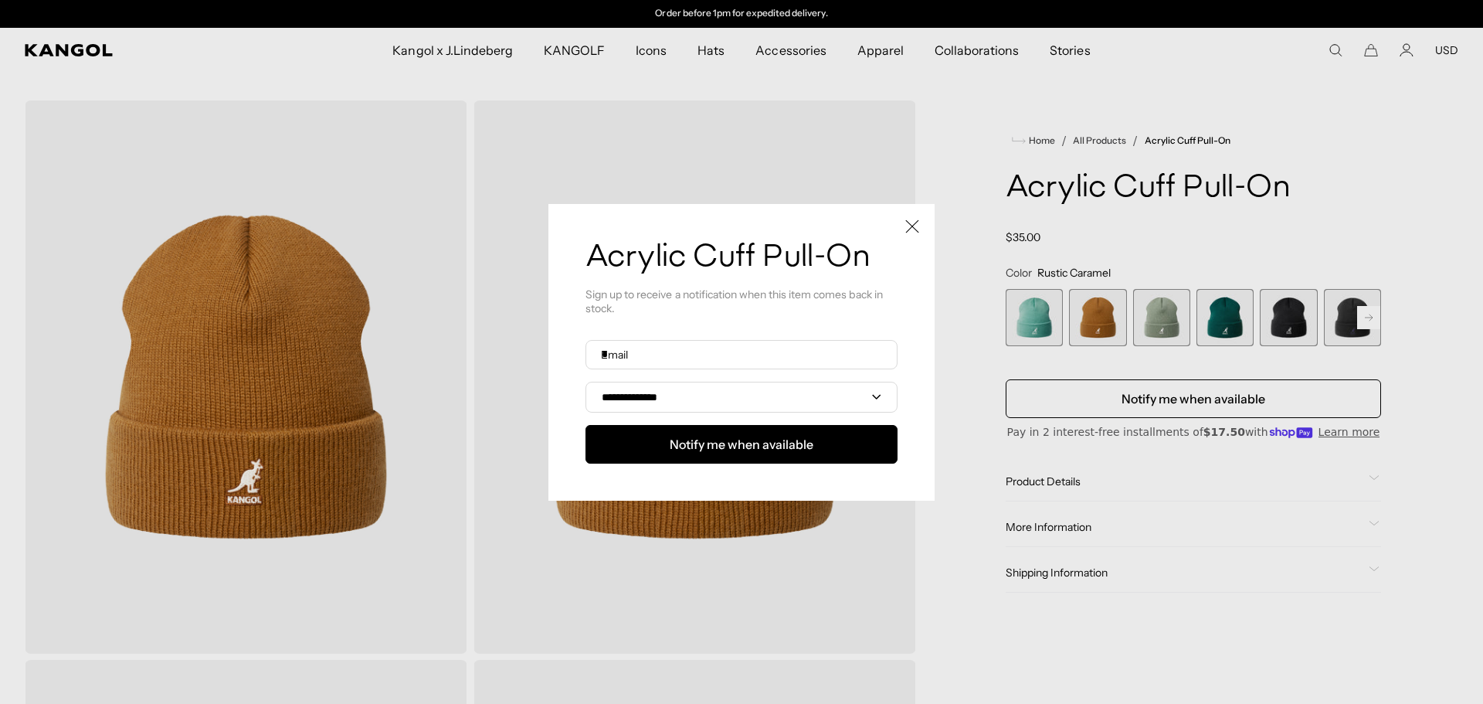
click at [908, 219] on icon "Close" at bounding box center [912, 226] width 14 height 14
